Goal: Transaction & Acquisition: Purchase product/service

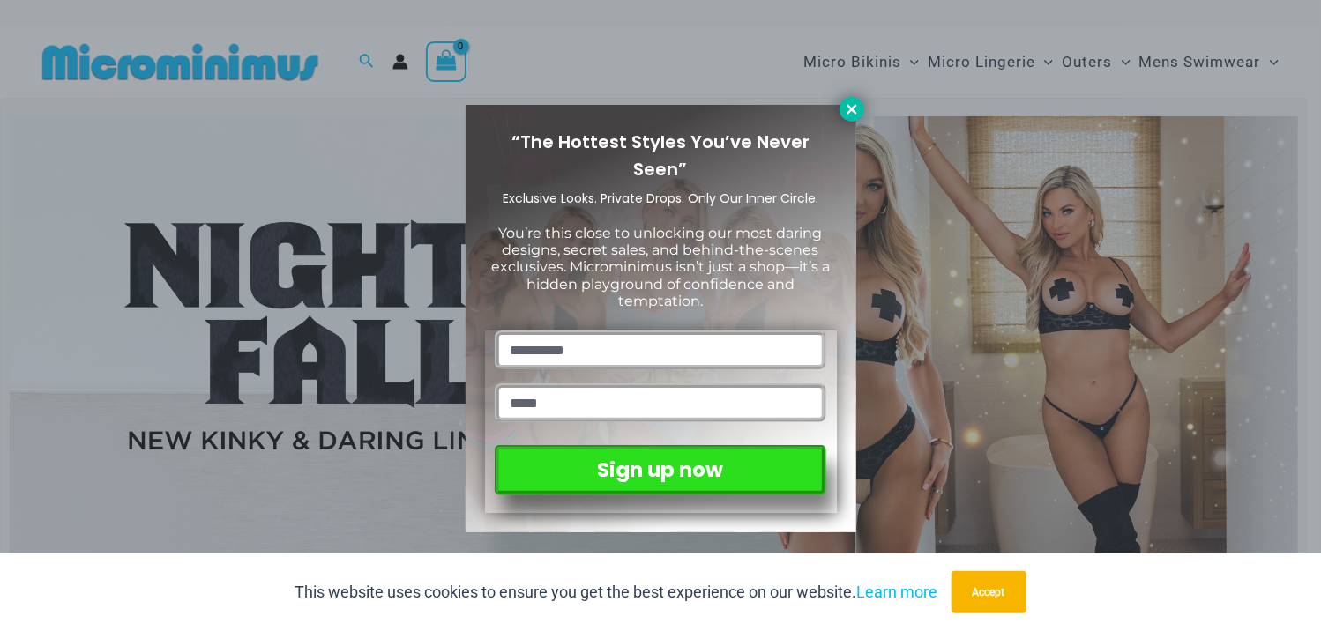
click at [846, 112] on icon at bounding box center [852, 109] width 16 height 16
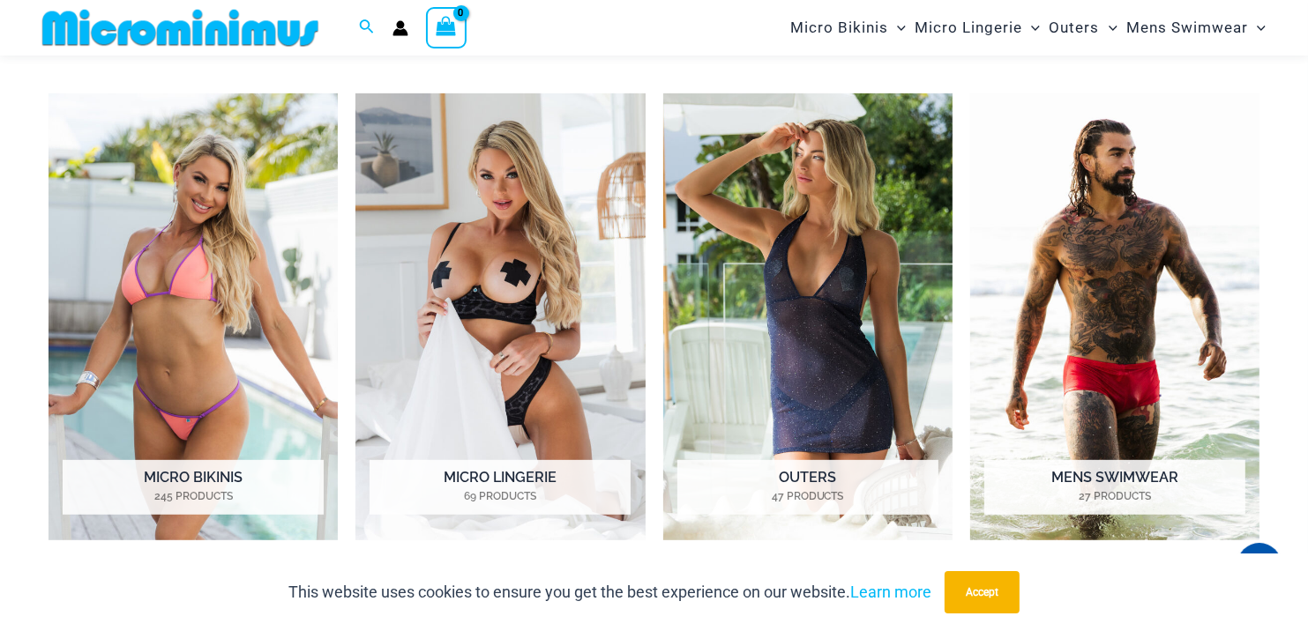
scroll to position [769, 0]
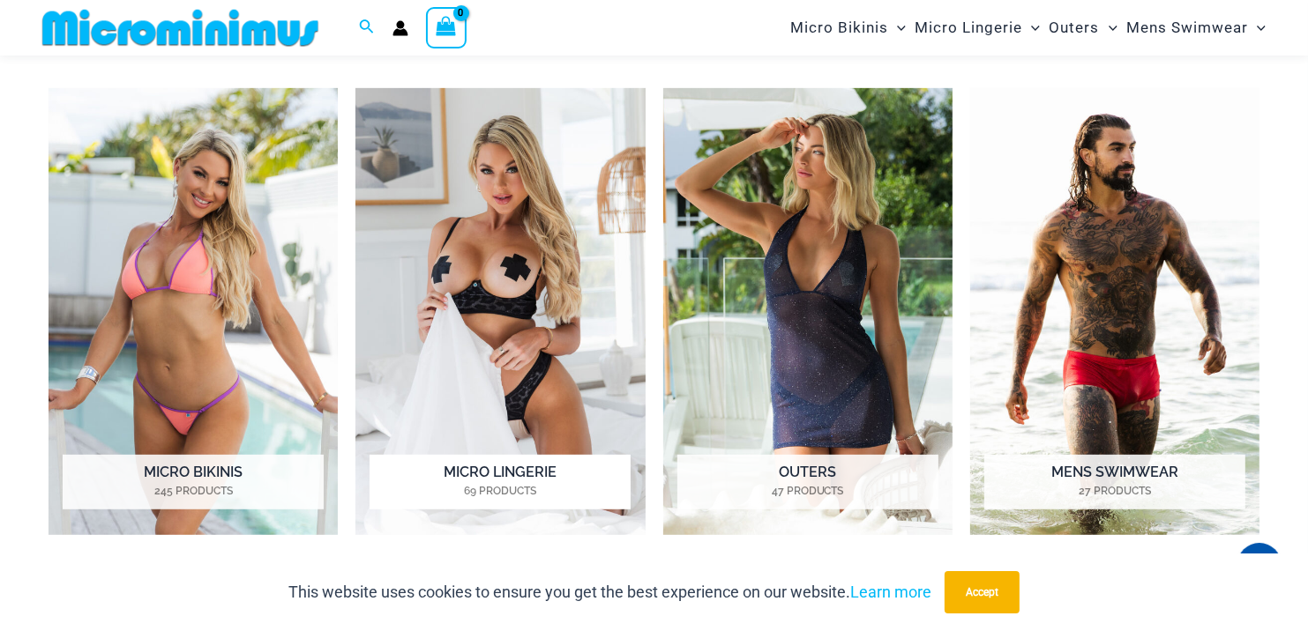
click at [462, 479] on h2 "Micro Lingerie 69 Products" at bounding box center [499, 482] width 261 height 55
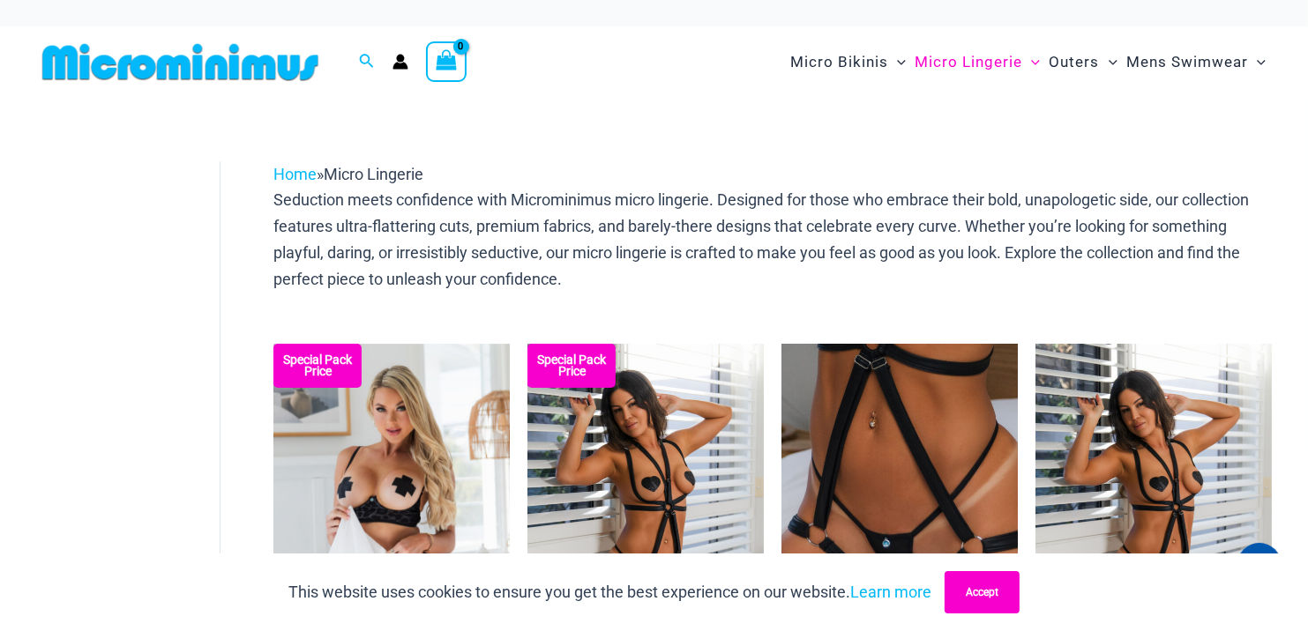
click at [986, 588] on button "Accept" at bounding box center [981, 592] width 75 height 42
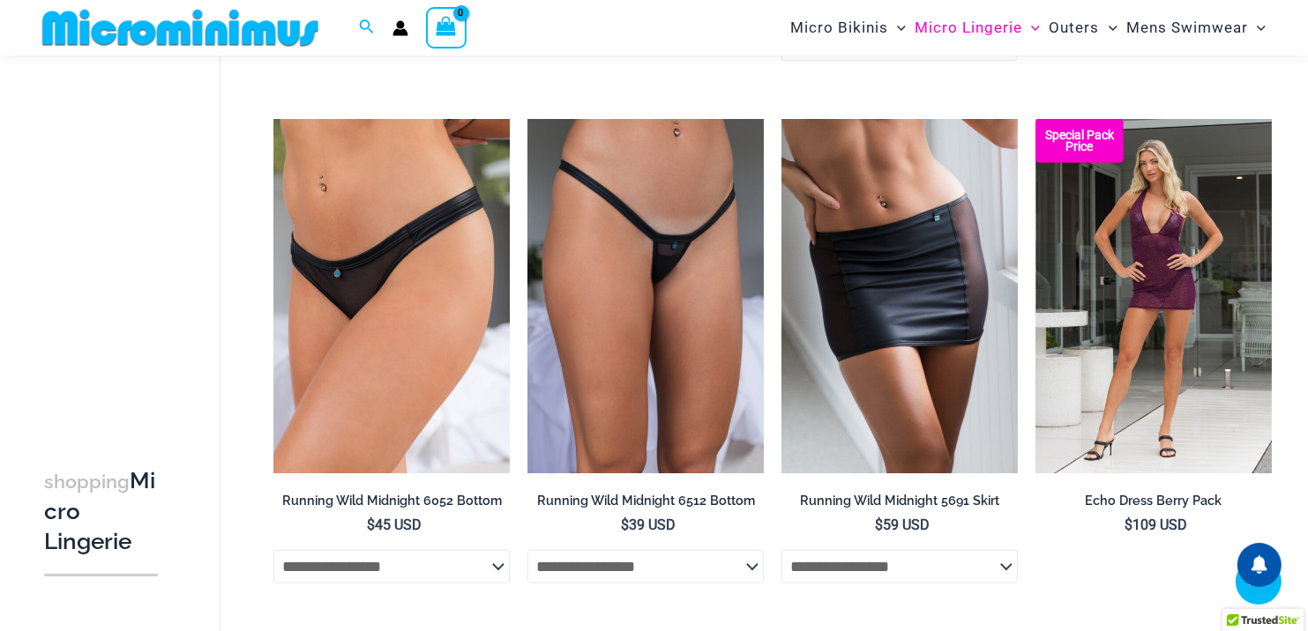
scroll to position [1277, 0]
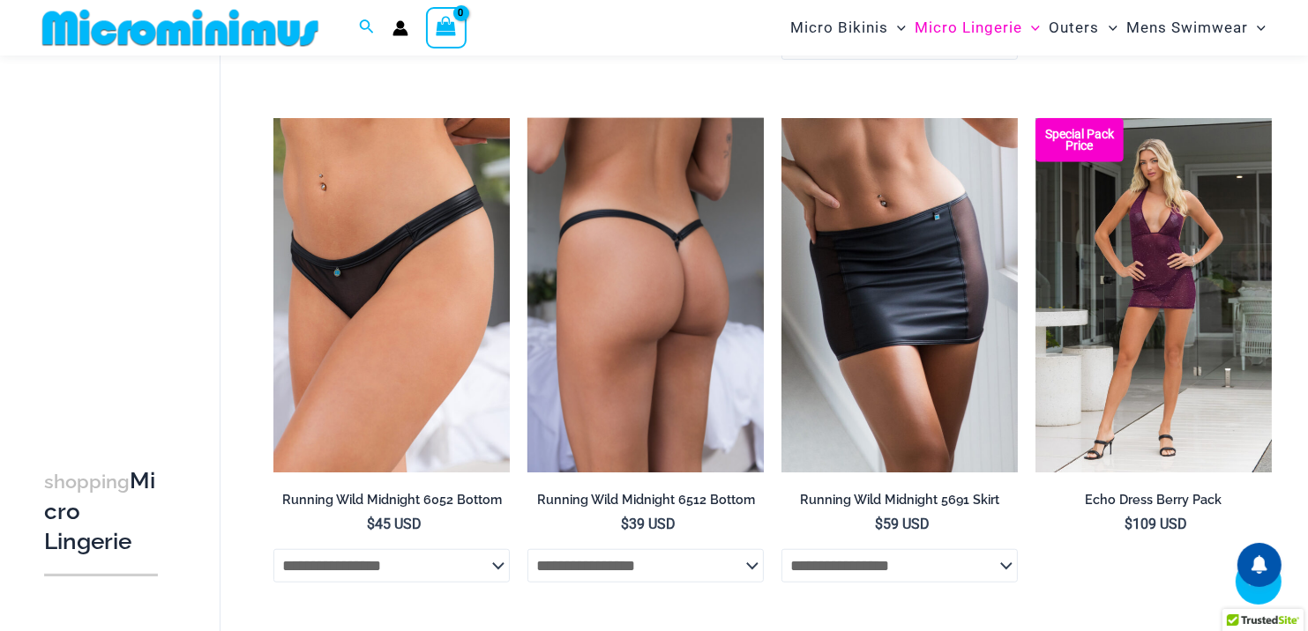
click at [673, 326] on img at bounding box center [645, 295] width 236 height 354
click at [709, 403] on img at bounding box center [645, 295] width 236 height 354
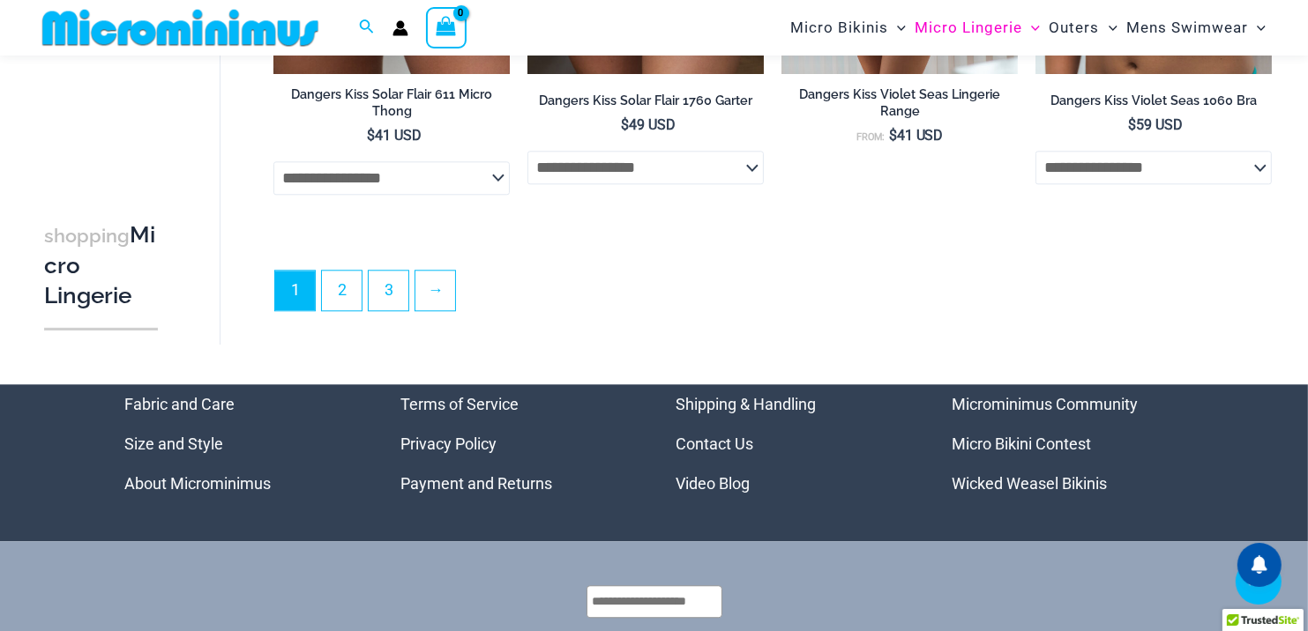
scroll to position [4316, 0]
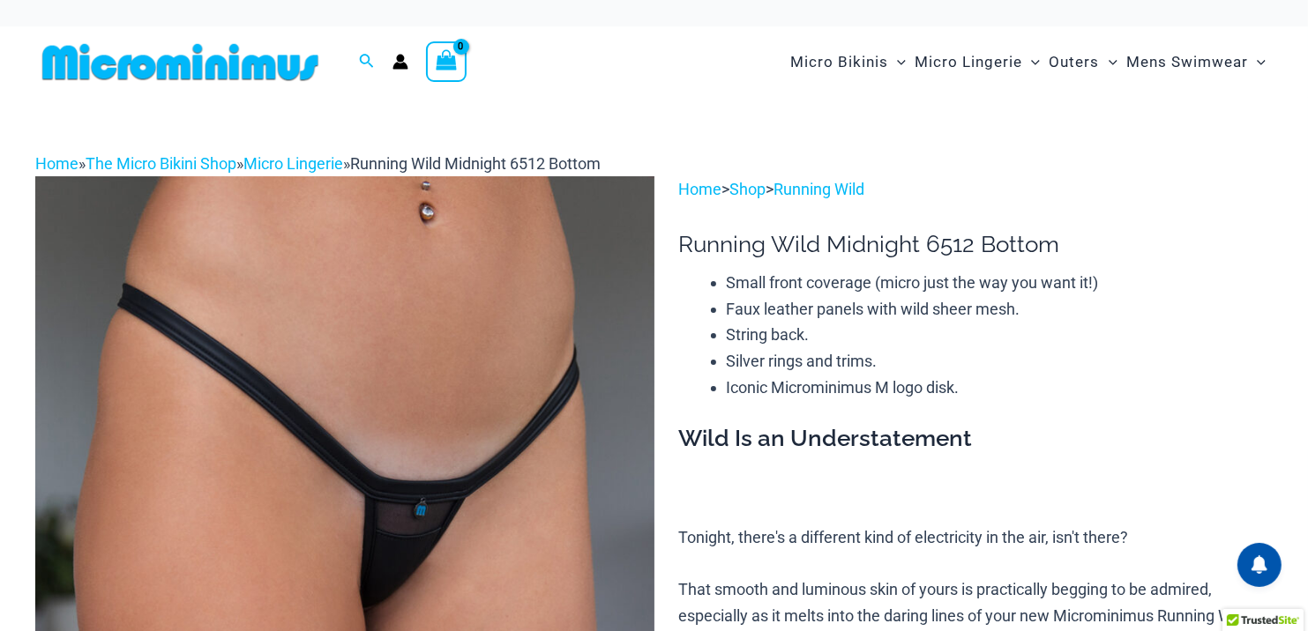
click at [615, 481] on img at bounding box center [344, 640] width 619 height 928
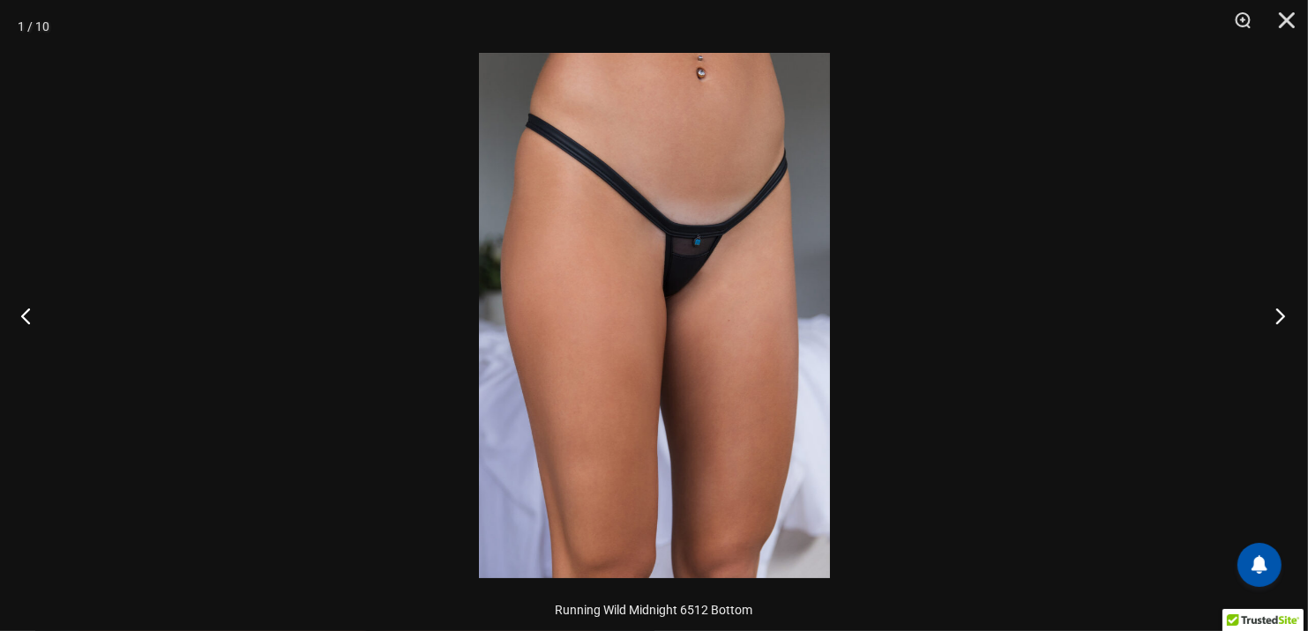
click at [1279, 328] on button "Next" at bounding box center [1275, 316] width 66 height 88
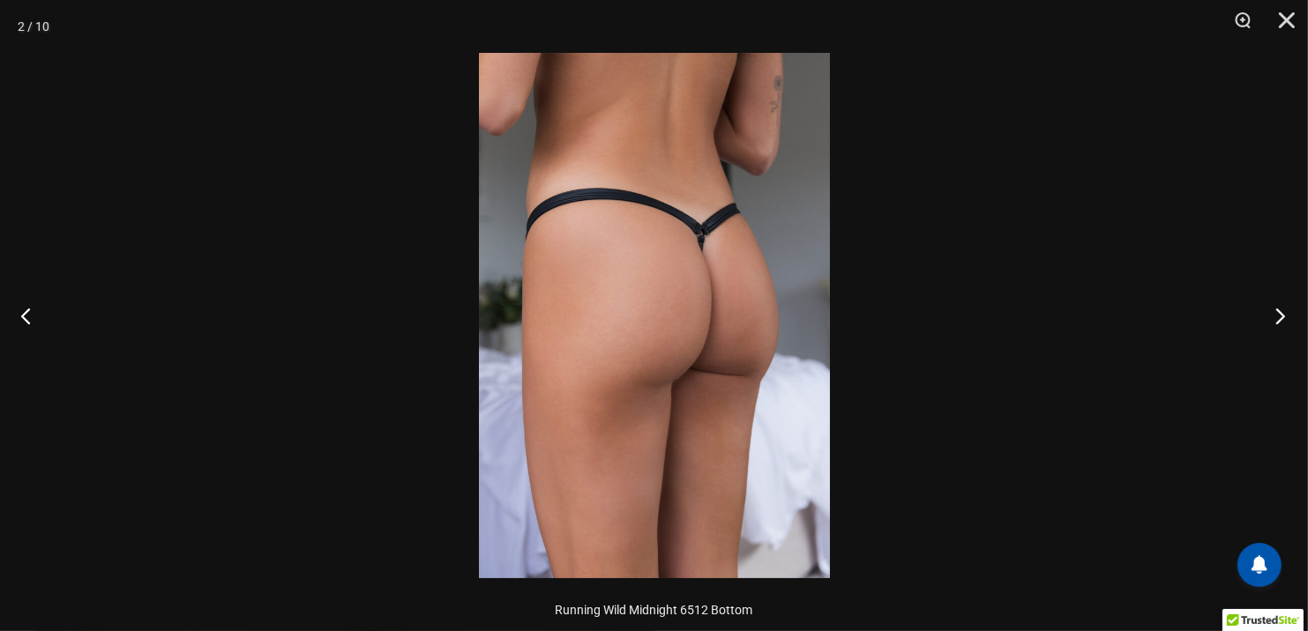
click at [1273, 324] on button "Next" at bounding box center [1275, 316] width 66 height 88
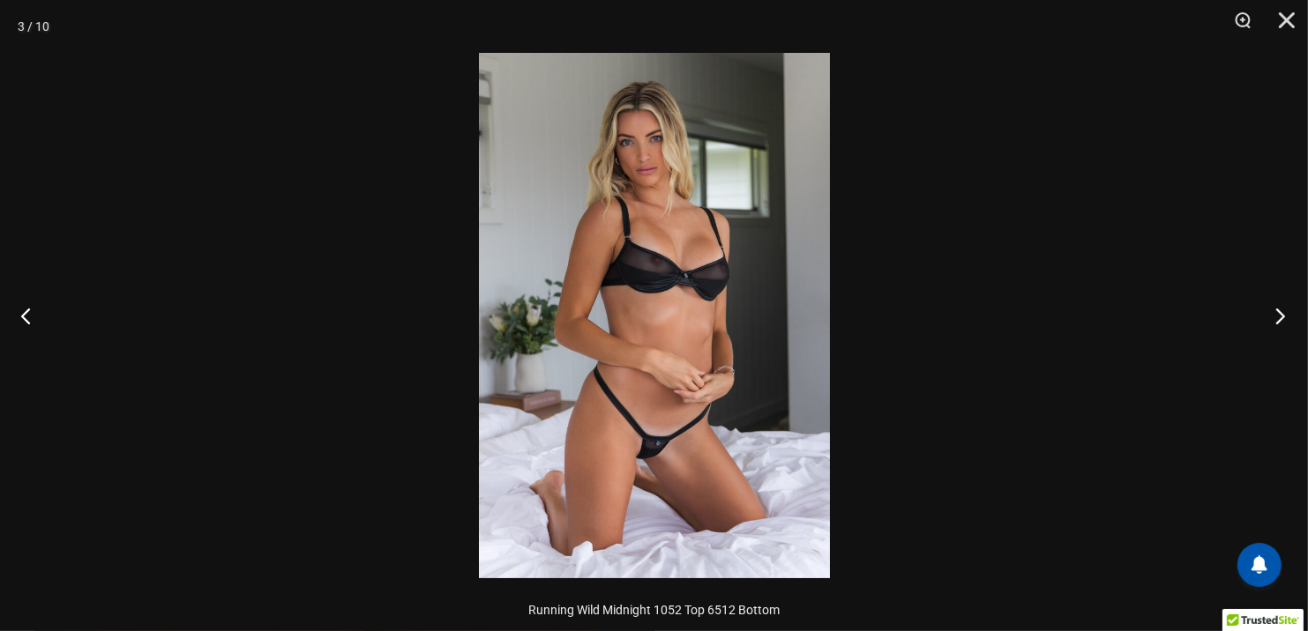
click at [1278, 322] on button "Next" at bounding box center [1275, 316] width 66 height 88
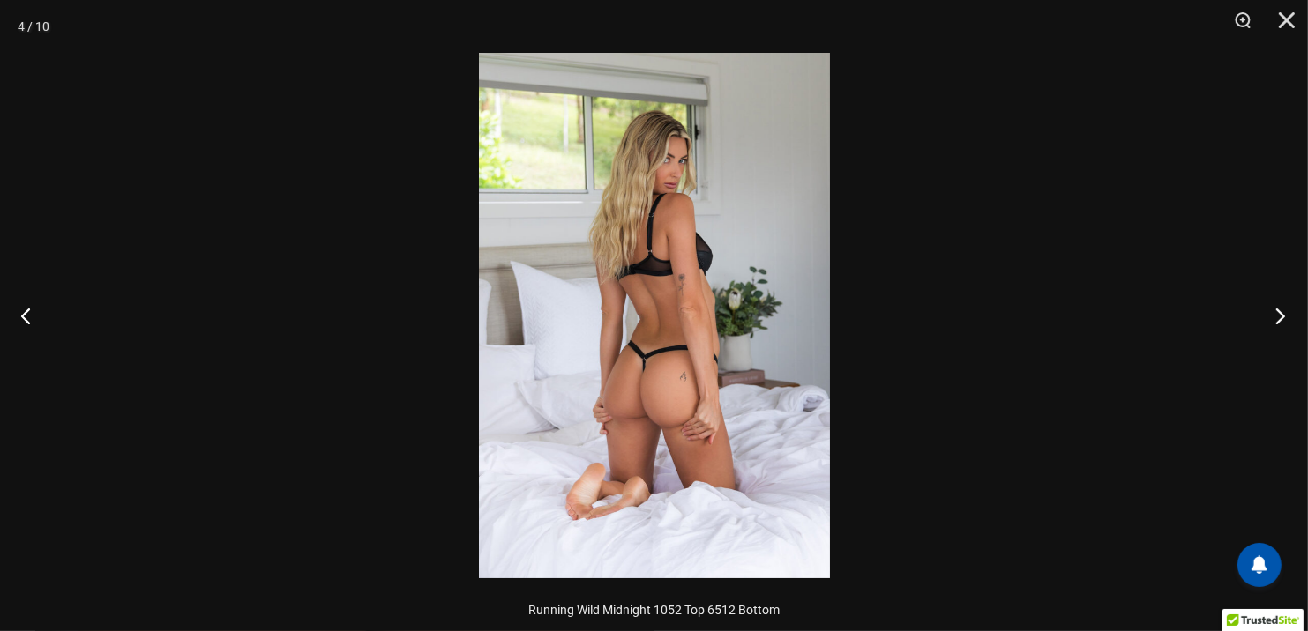
click at [1277, 328] on button "Next" at bounding box center [1275, 316] width 66 height 88
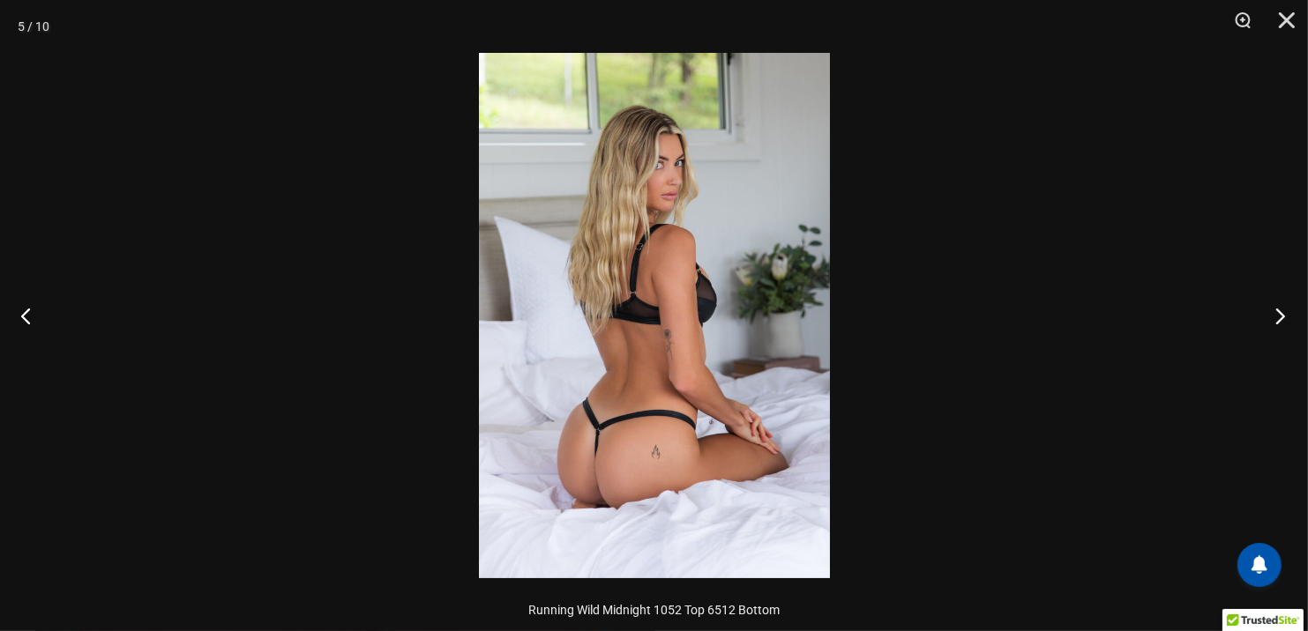
click at [1279, 324] on button "Next" at bounding box center [1275, 316] width 66 height 88
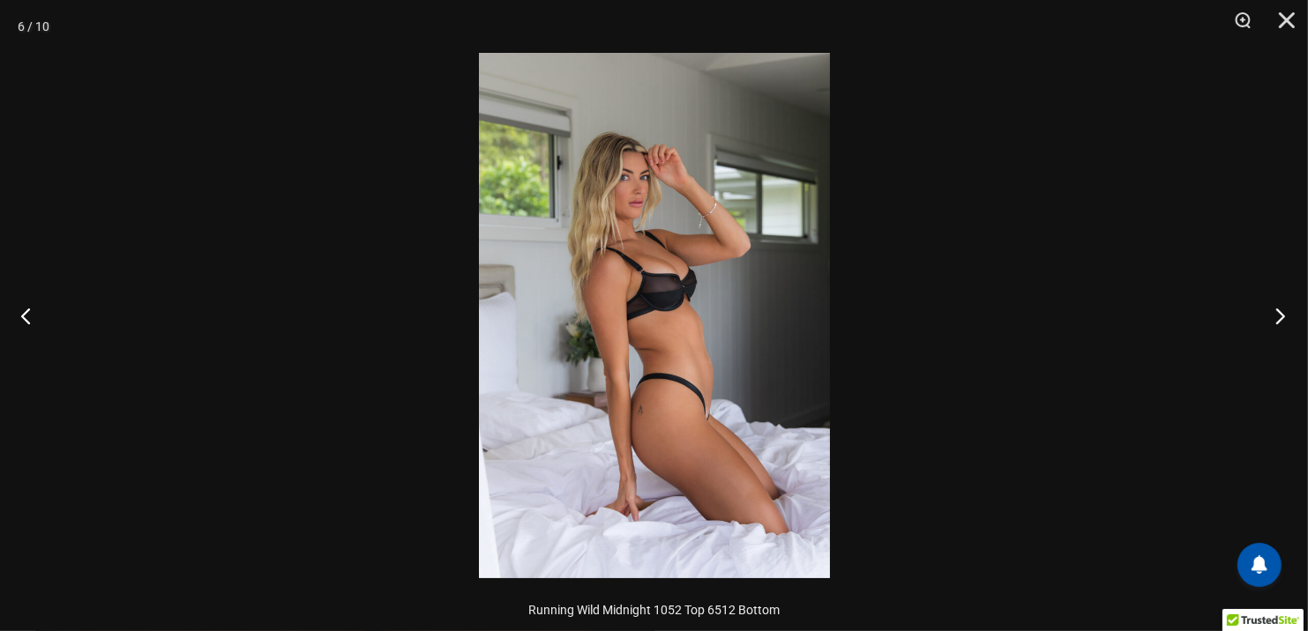
click at [1276, 332] on button "Next" at bounding box center [1275, 316] width 66 height 88
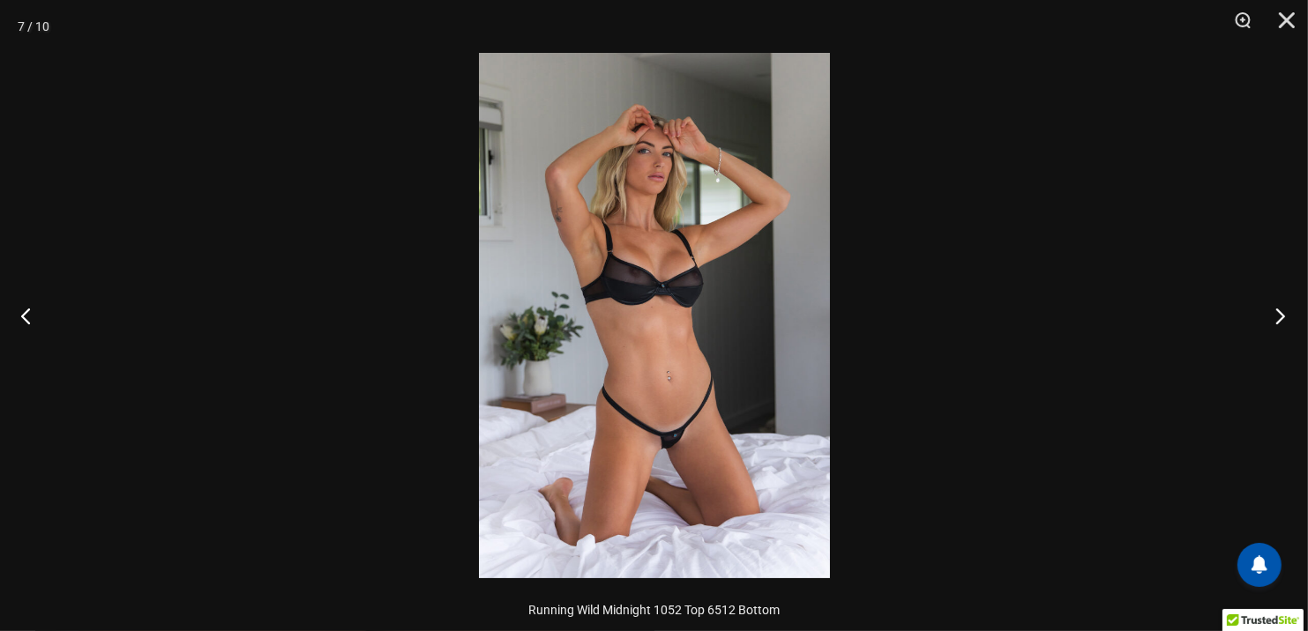
click at [1272, 332] on button "Next" at bounding box center [1275, 316] width 66 height 88
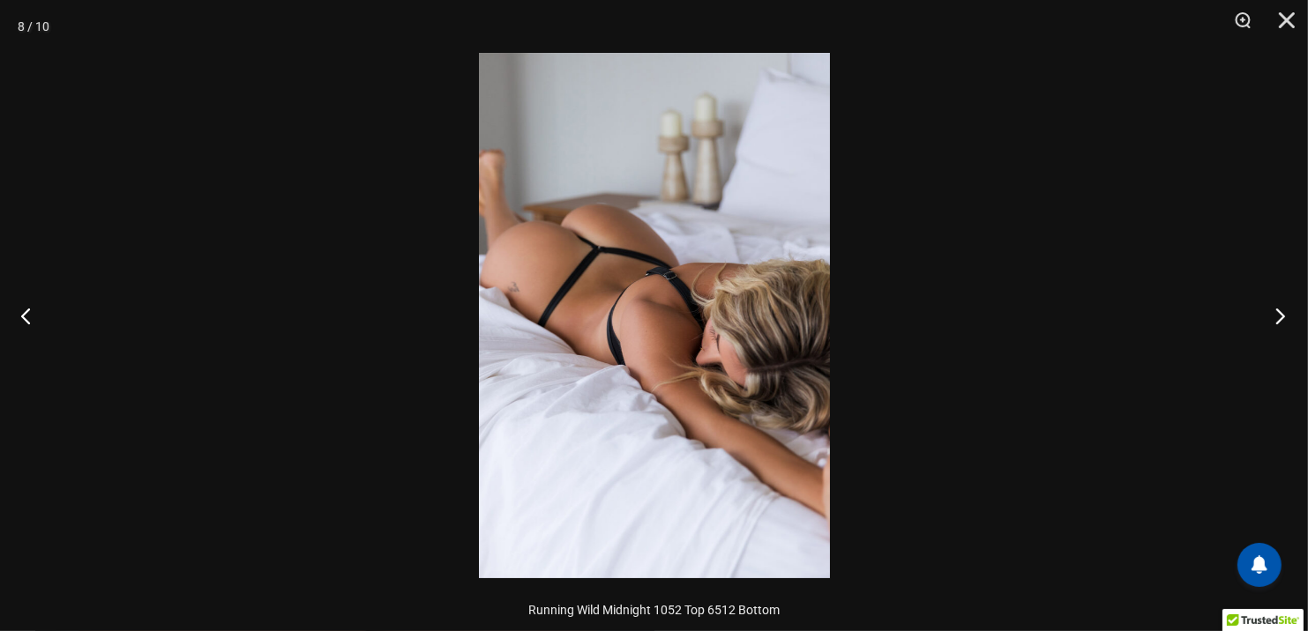
click at [1262, 332] on button "Next" at bounding box center [1275, 316] width 66 height 88
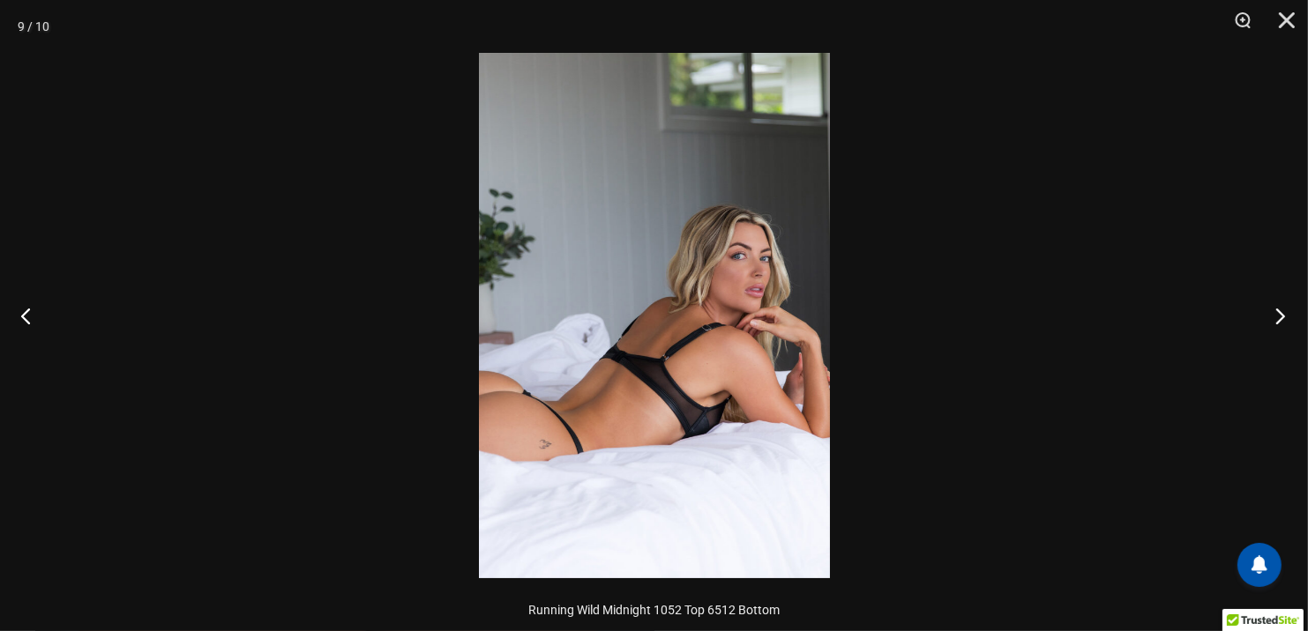
click at [1271, 328] on button "Next" at bounding box center [1275, 316] width 66 height 88
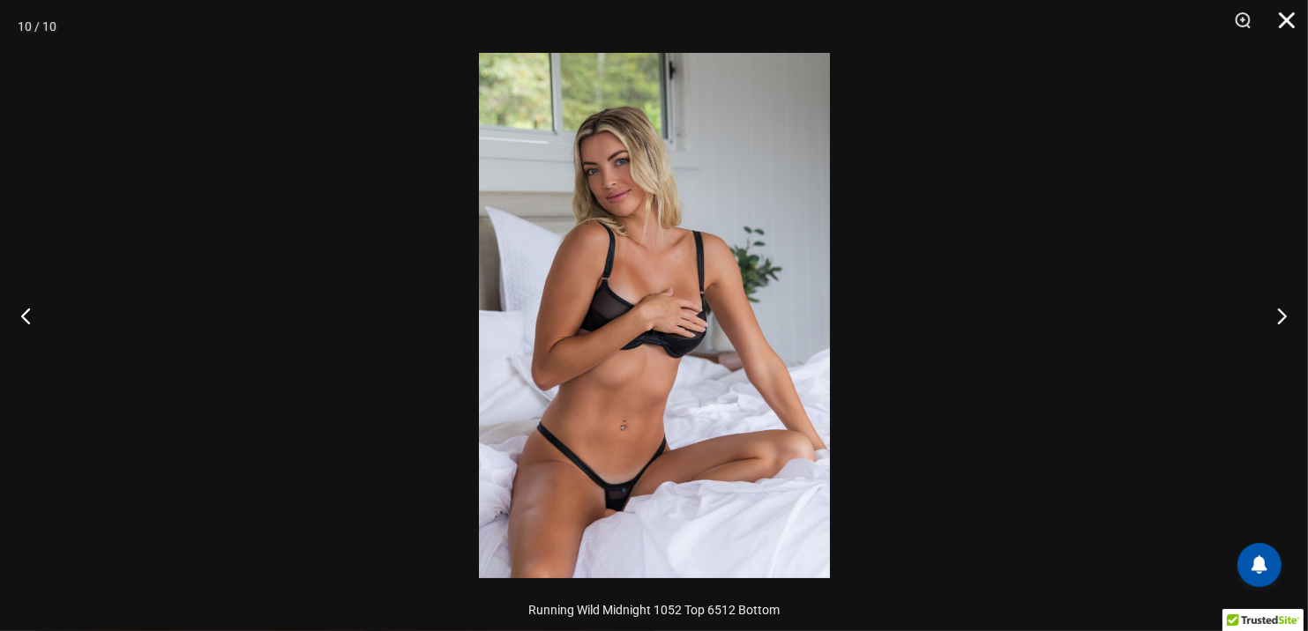
click at [1280, 36] on button "Close" at bounding box center [1280, 26] width 44 height 53
